Goal: Information Seeking & Learning: Understand process/instructions

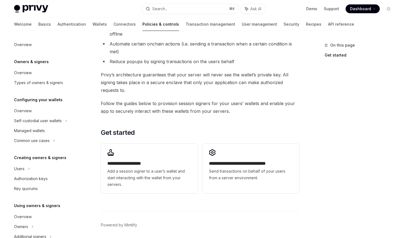
scroll to position [88, 0]
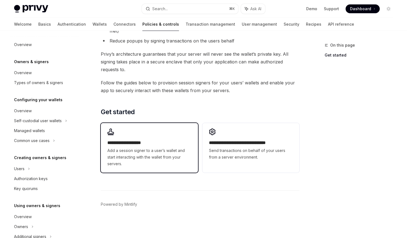
click at [159, 140] on h2 "**********" at bounding box center [149, 142] width 84 height 7
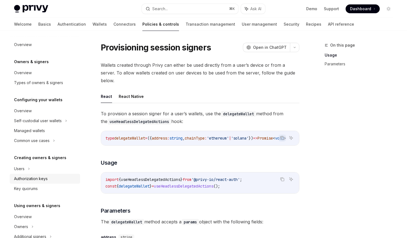
click at [48, 177] on div "Authorization keys" at bounding box center [31, 178] width 34 height 7
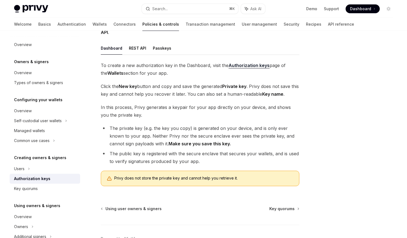
scroll to position [79, 0]
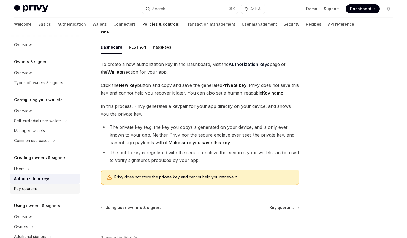
click at [42, 188] on div "Key quorums" at bounding box center [45, 188] width 63 height 7
type textarea "*"
